Goal: Find specific page/section

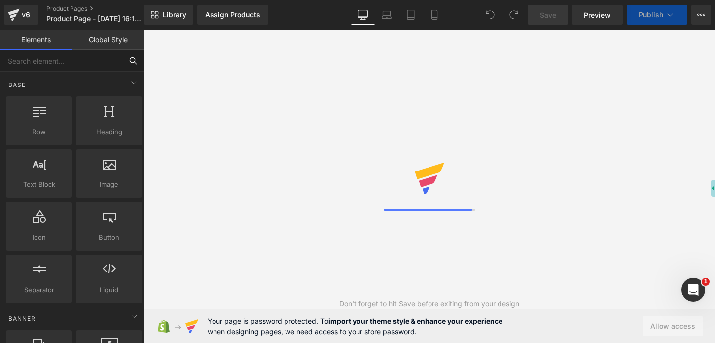
click at [87, 59] on input "text" at bounding box center [61, 61] width 122 height 22
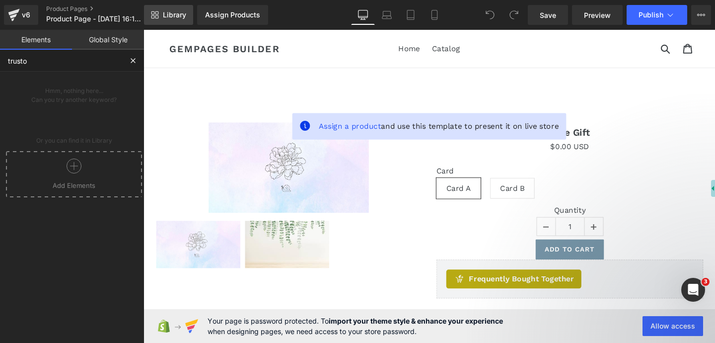
type input "trusto"
click at [177, 13] on span "Library" at bounding box center [174, 14] width 23 height 9
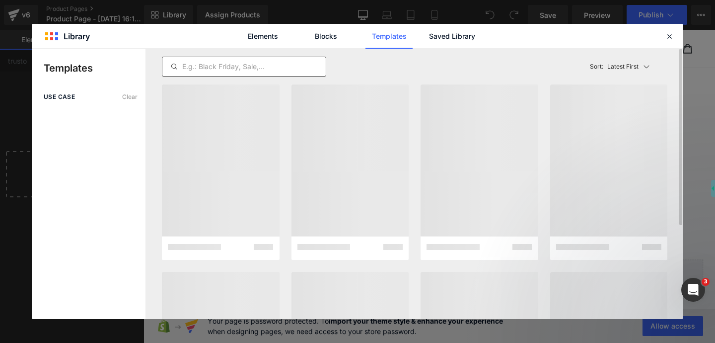
click at [273, 67] on input "text" at bounding box center [243, 67] width 163 height 12
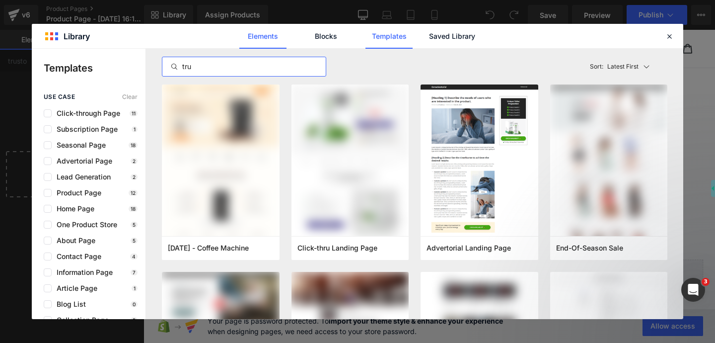
type input "tru"
click at [262, 39] on link "Elements" at bounding box center [262, 36] width 47 height 25
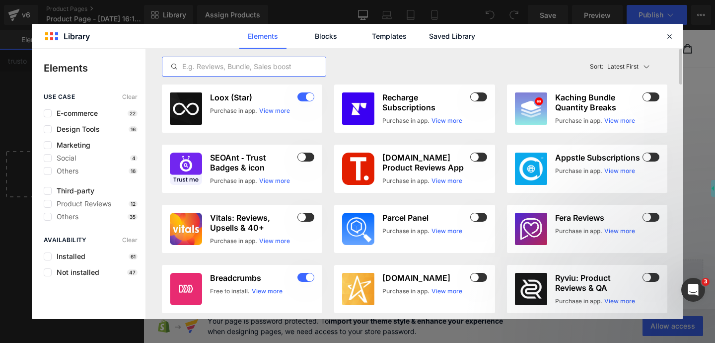
click at [244, 69] on input "text" at bounding box center [243, 67] width 163 height 12
type input "trustoo"
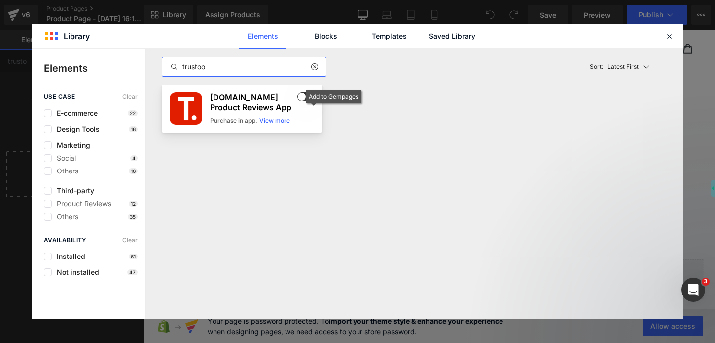
click at [307, 96] on span at bounding box center [306, 96] width 17 height 9
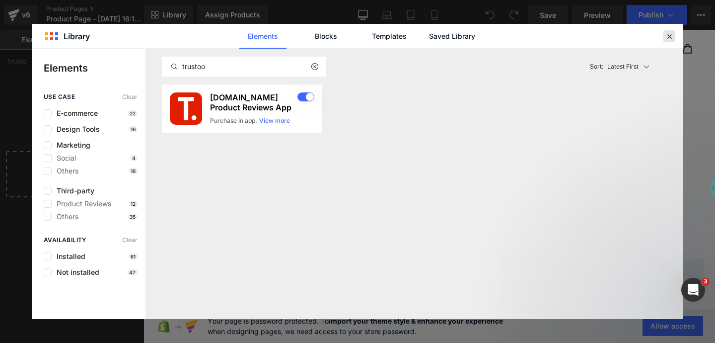
click at [666, 40] on icon at bounding box center [669, 36] width 9 height 9
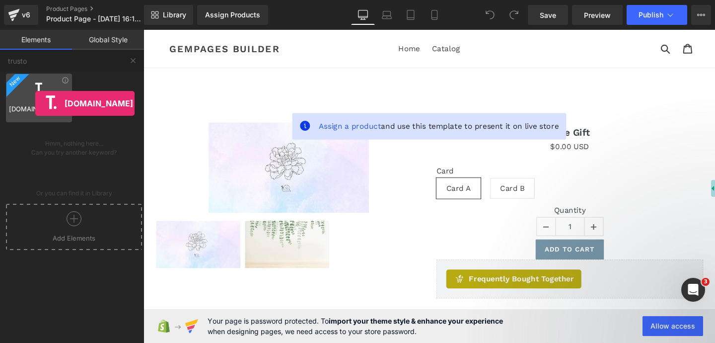
click at [35, 103] on div at bounding box center [39, 92] width 60 height 22
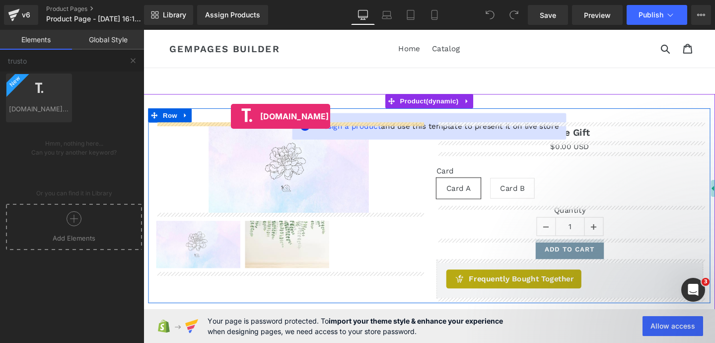
drag, startPoint x: 179, startPoint y: 133, endPoint x: 235, endPoint y: 121, distance: 58.0
